Goal: Information Seeking & Learning: Stay updated

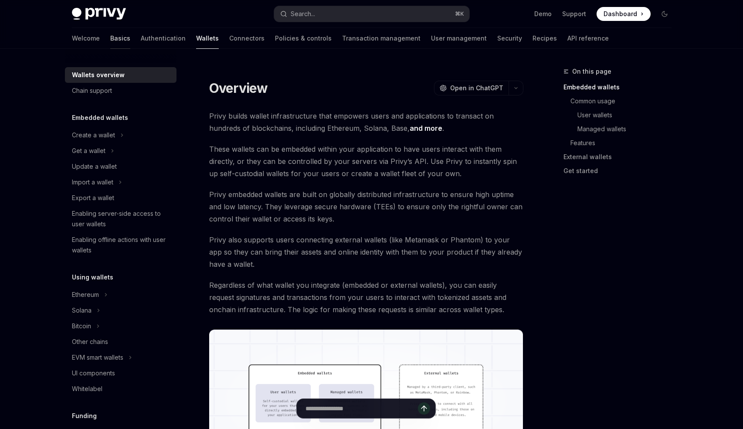
click at [110, 40] on link "Basics" at bounding box center [120, 38] width 20 height 21
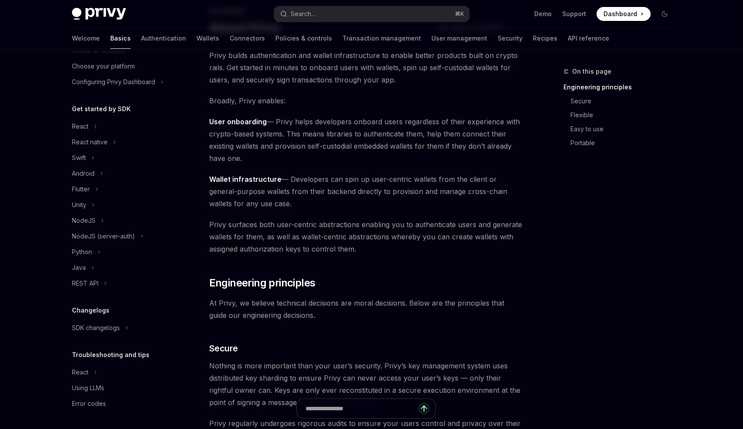
scroll to position [61, 0]
click at [92, 372] on div "React" at bounding box center [121, 372] width 112 height 16
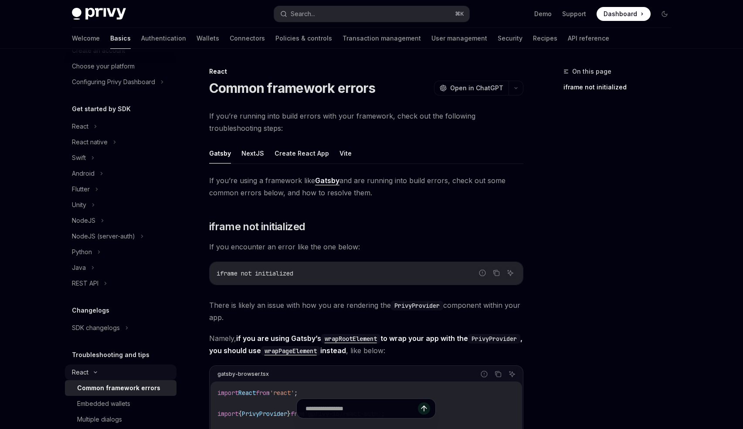
click at [92, 372] on icon at bounding box center [95, 371] width 10 height 3
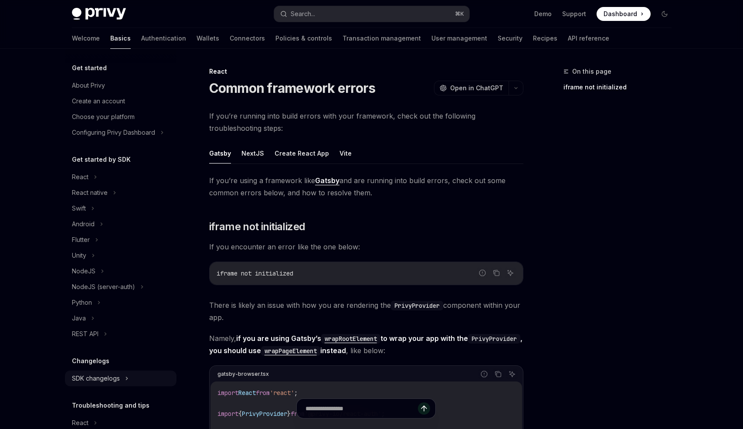
click at [91, 380] on div "SDK changelogs" at bounding box center [96, 378] width 48 height 10
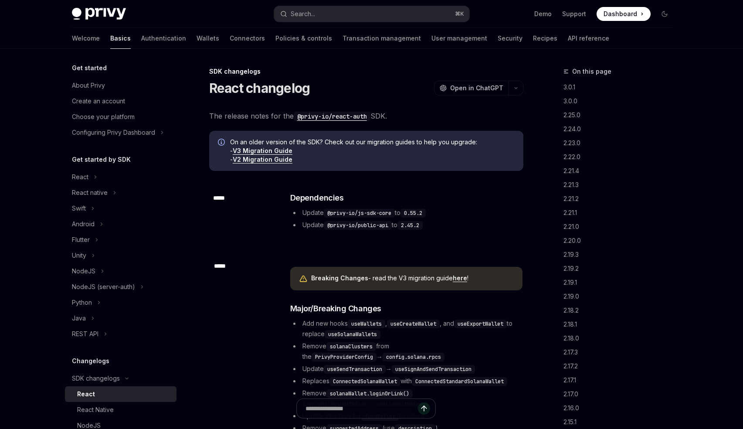
click at [88, 390] on div "React" at bounding box center [86, 394] width 18 height 10
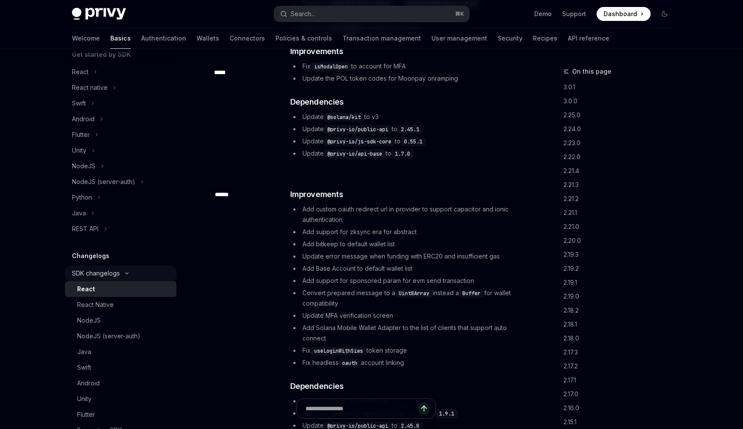
scroll to position [106, 0]
click at [129, 322] on div "NodeJS" at bounding box center [124, 319] width 94 height 10
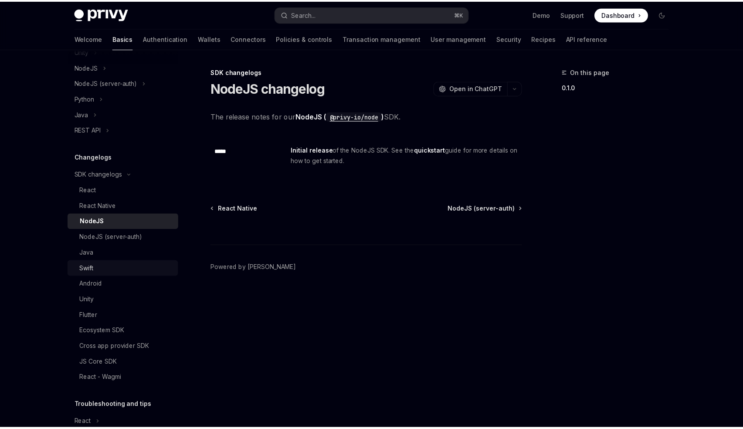
scroll to position [207, 0]
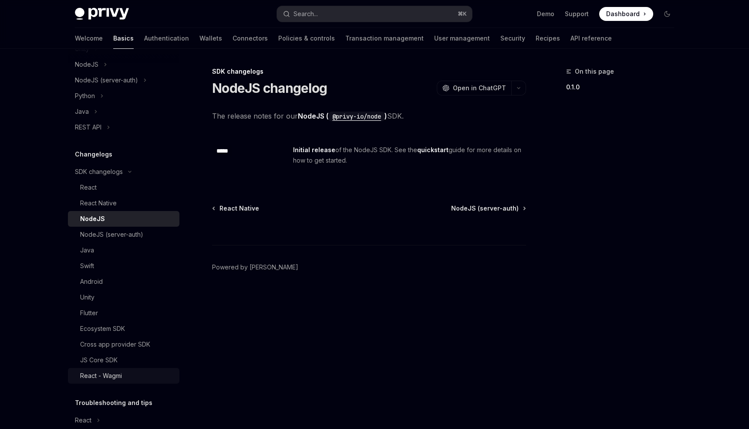
click at [122, 378] on div "React - Wagmi" at bounding box center [127, 375] width 94 height 10
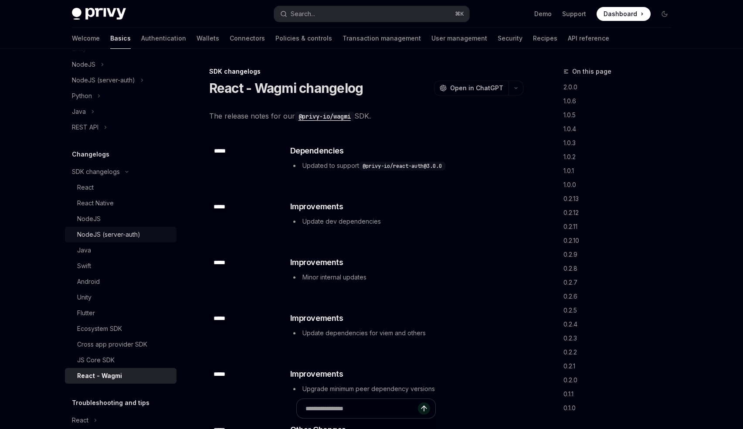
click at [130, 235] on div "NodeJS (server-auth)" at bounding box center [108, 234] width 63 height 10
type textarea "*"
